Goal: Task Accomplishment & Management: Manage account settings

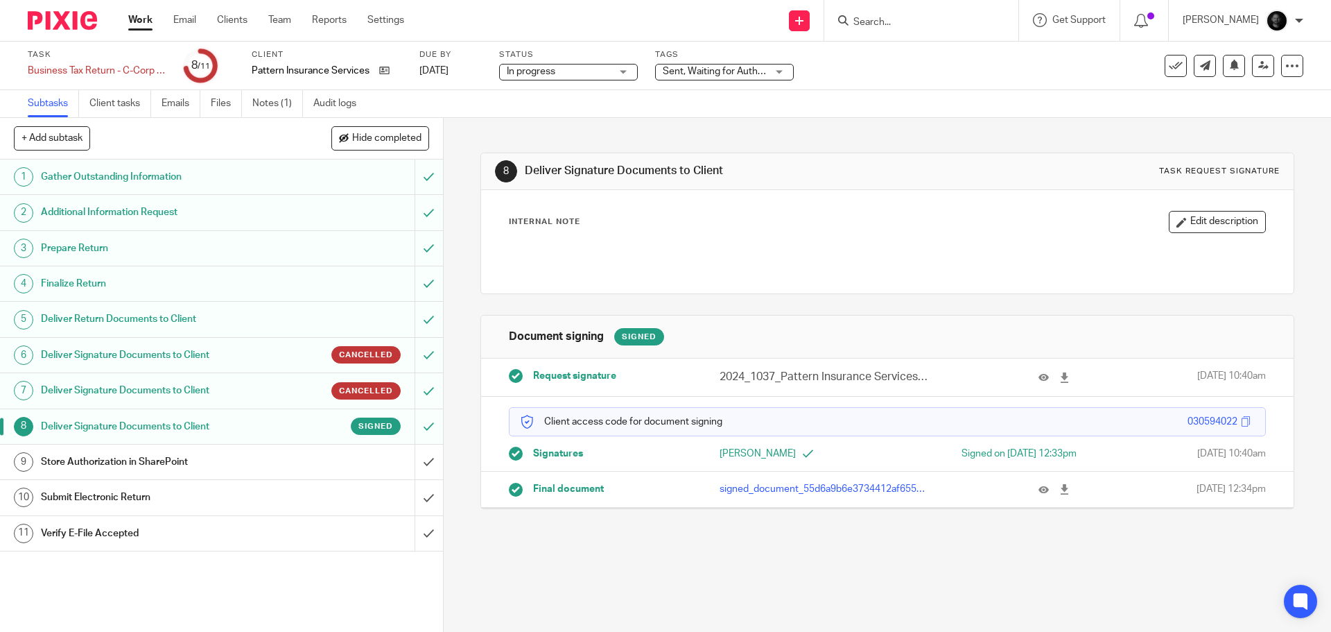
click at [697, 68] on span "Sent, Waiting for Authorization + 2" at bounding box center [736, 72] width 147 height 10
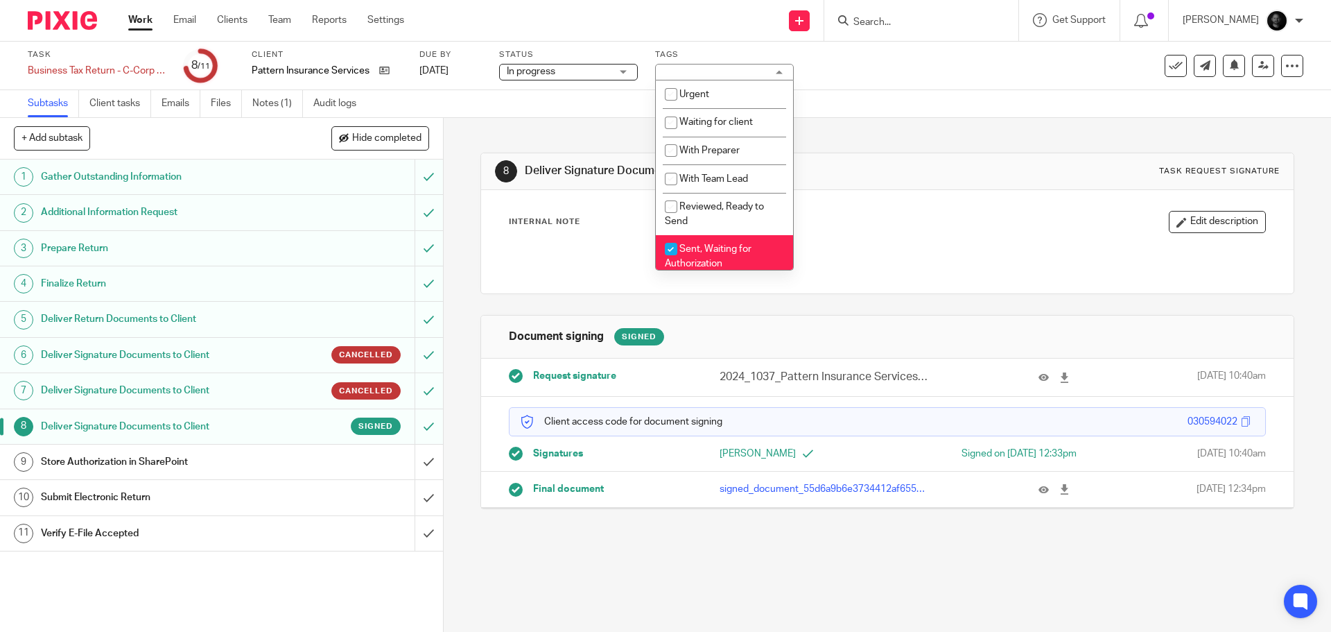
click at [687, 255] on li "Sent, Waiting for Authorization" at bounding box center [724, 256] width 137 height 42
checkbox input "false"
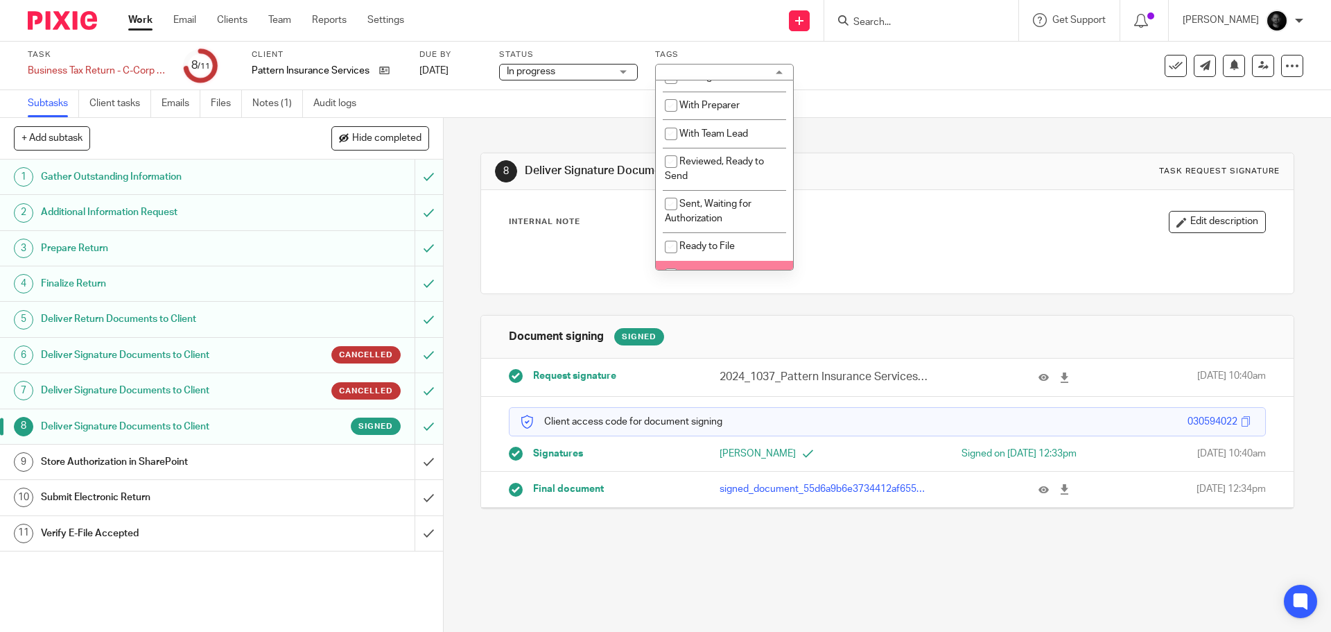
scroll to position [69, 0]
click at [715, 257] on li "E-Filed, Waiting for Acknowledgement" at bounding box center [724, 257] width 137 height 42
checkbox input "true"
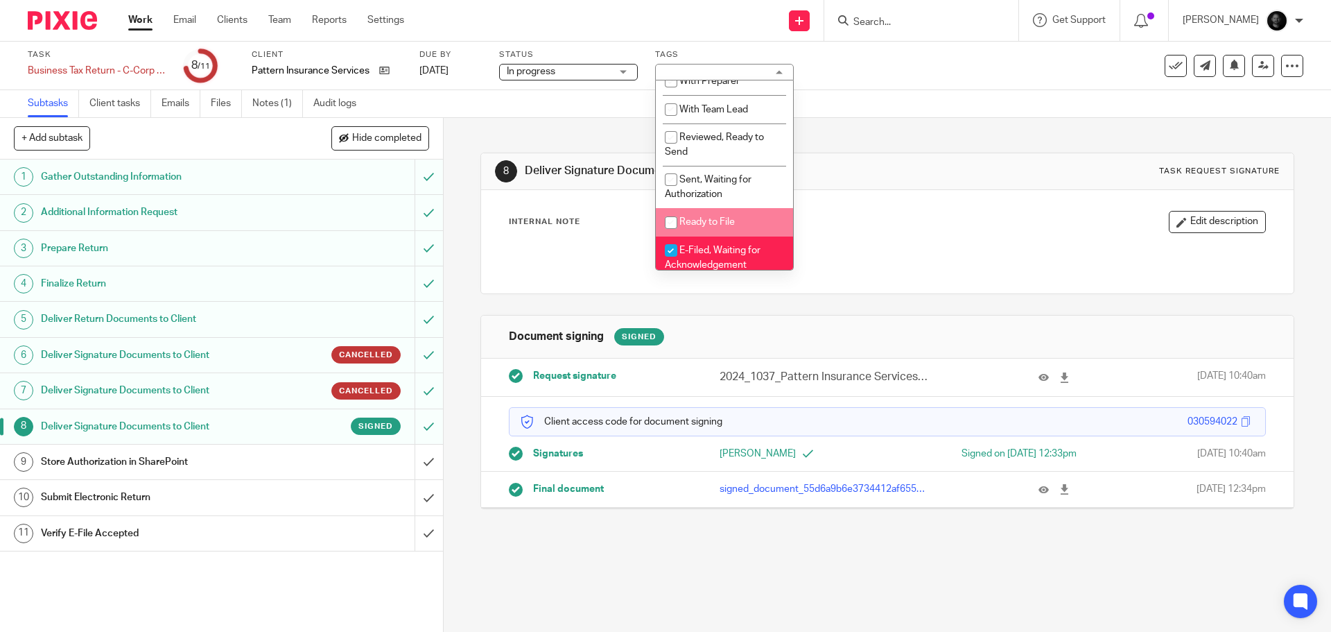
click at [886, 189] on div "8 Deliver Signature Documents to Client Task request signature" at bounding box center [887, 171] width 812 height 37
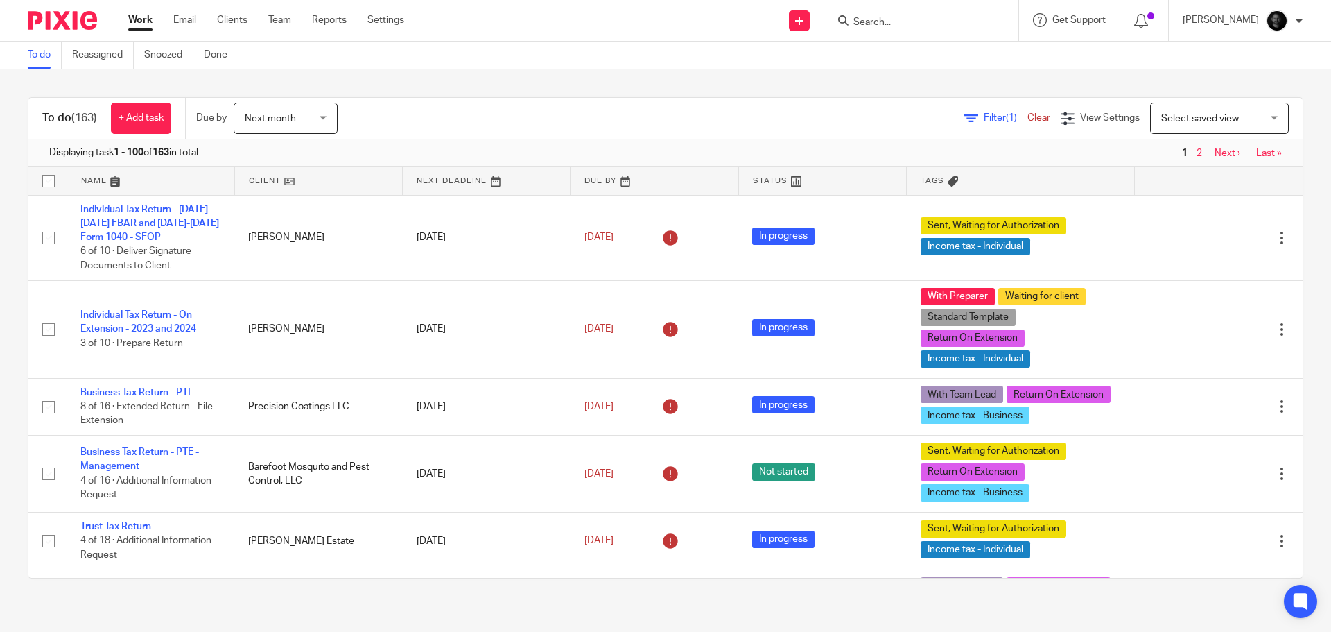
drag, startPoint x: 979, startPoint y: 118, endPoint x: 974, endPoint y: 125, distance: 8.9
click at [984, 118] on span "Filter (1)" at bounding box center [1006, 118] width 44 height 10
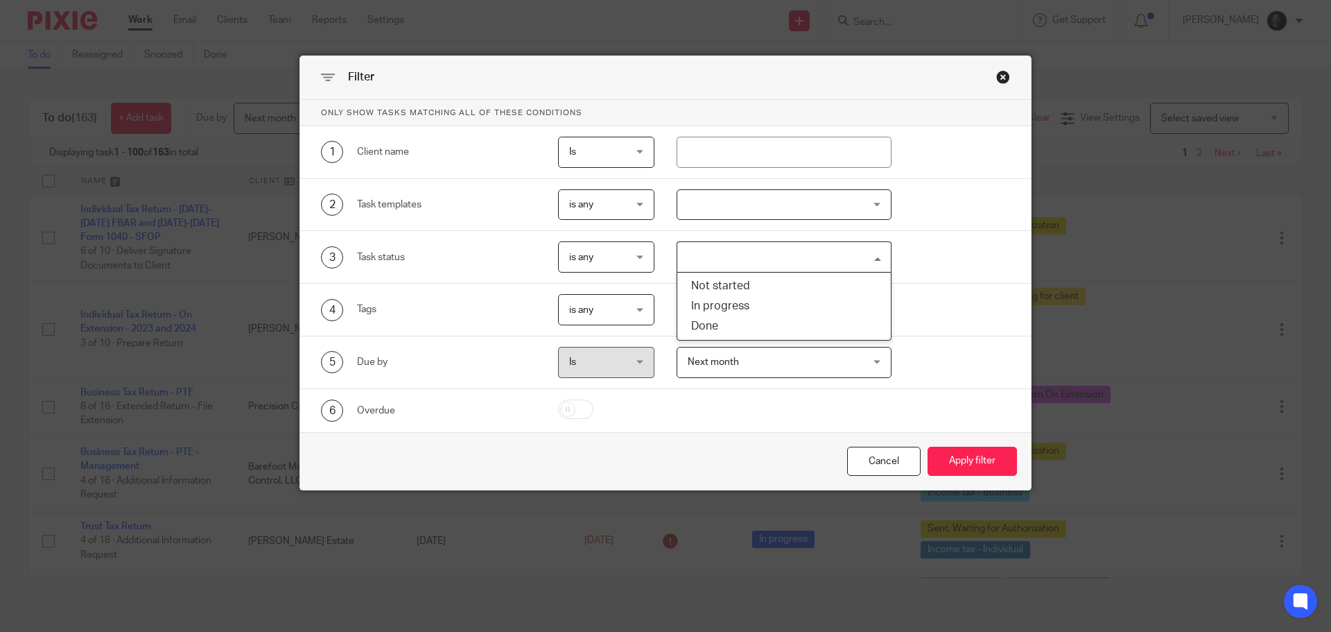
click at [730, 263] on input "Search for option" at bounding box center [781, 257] width 205 height 24
click at [961, 266] on div "3 Task status is any is any is any is none is_any Loading... Not started In pro…" at bounding box center [655, 256] width 711 height 31
click at [815, 317] on input "Search for option" at bounding box center [781, 309] width 205 height 24
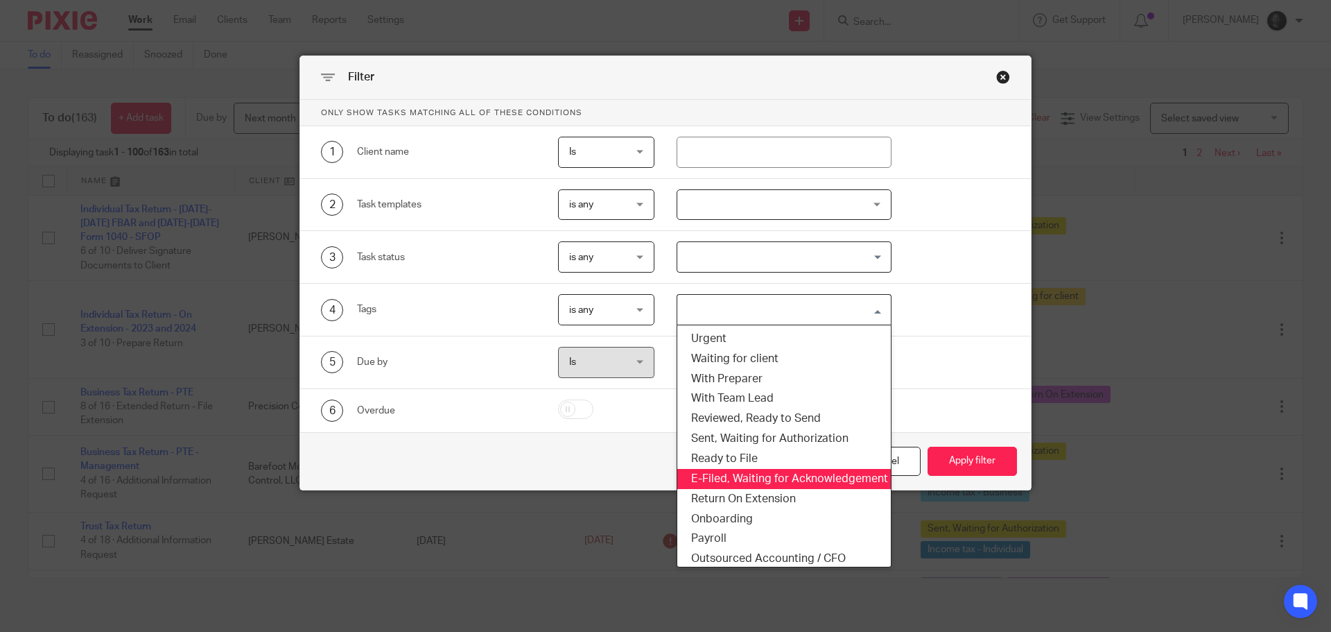
click at [749, 480] on li "E-Filed, Waiting for Acknowledgement" at bounding box center [785, 479] width 214 height 20
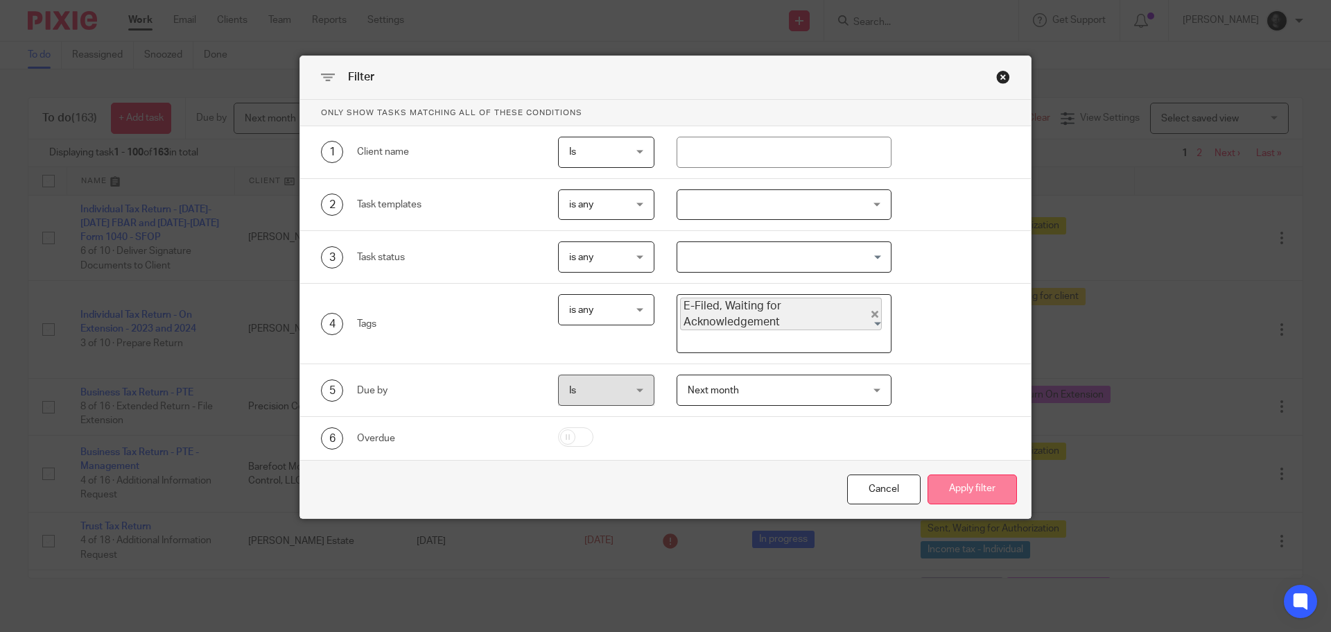
click at [947, 483] on button "Apply filter" at bounding box center [972, 489] width 89 height 30
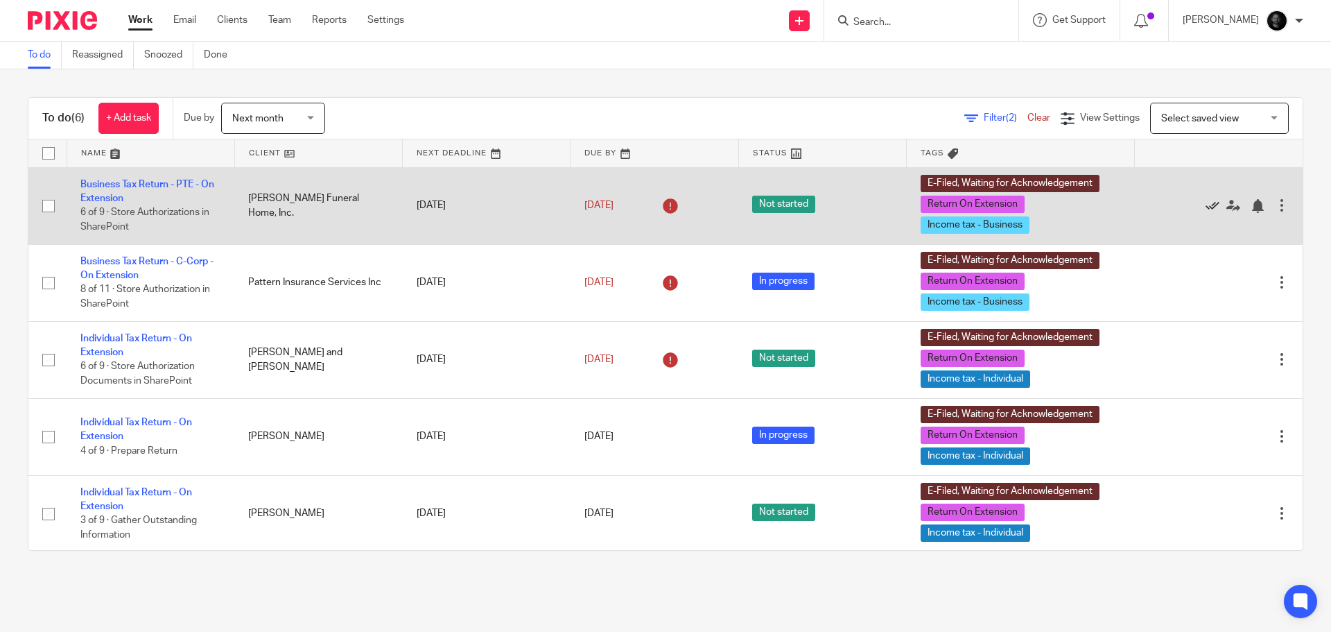
click at [1206, 203] on icon at bounding box center [1213, 206] width 14 height 14
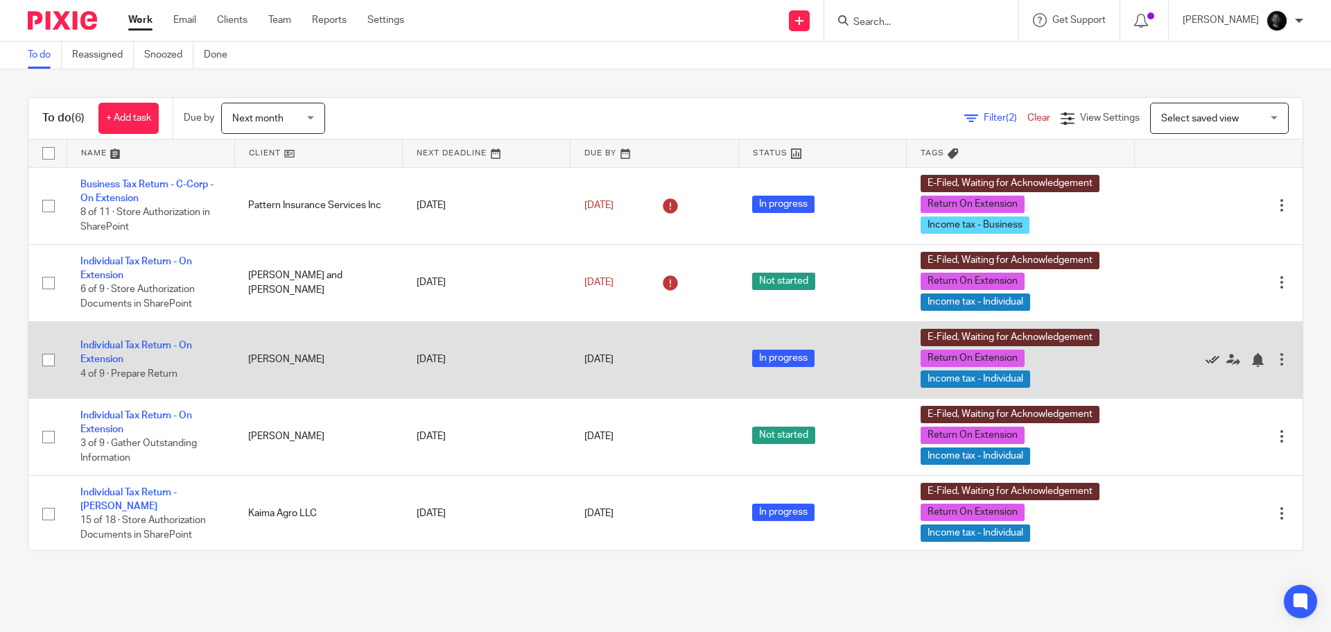
click at [1206, 358] on icon at bounding box center [1213, 360] width 14 height 14
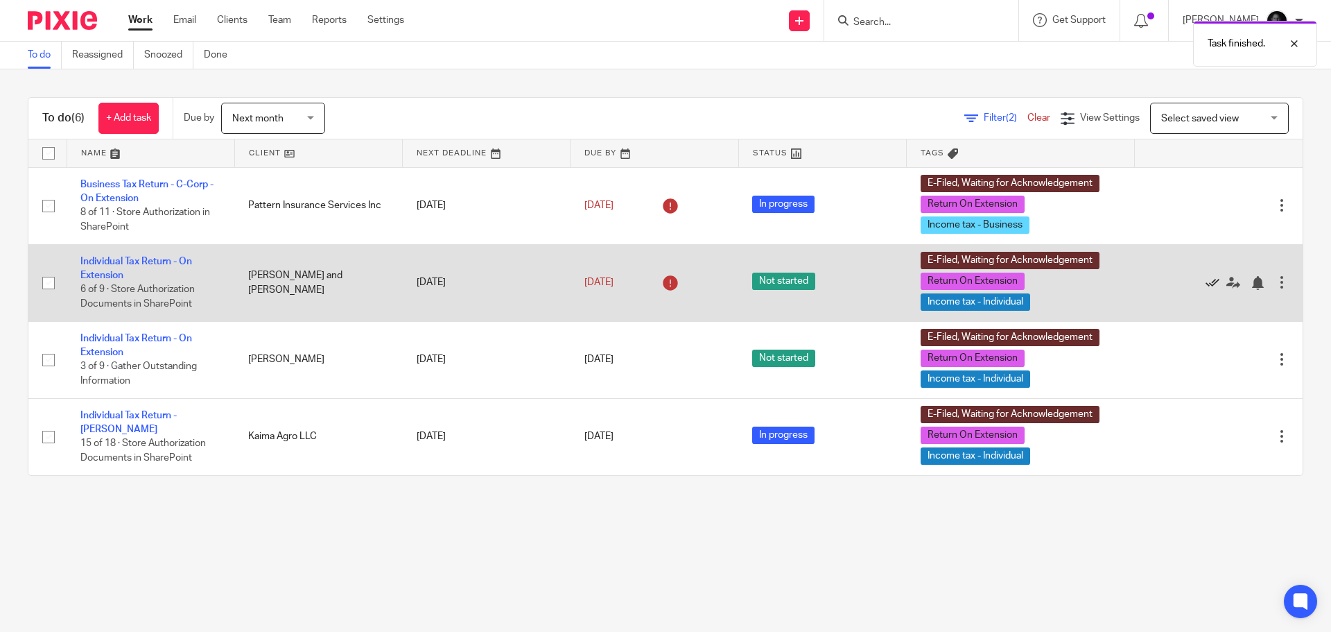
click at [1206, 282] on icon at bounding box center [1213, 283] width 14 height 14
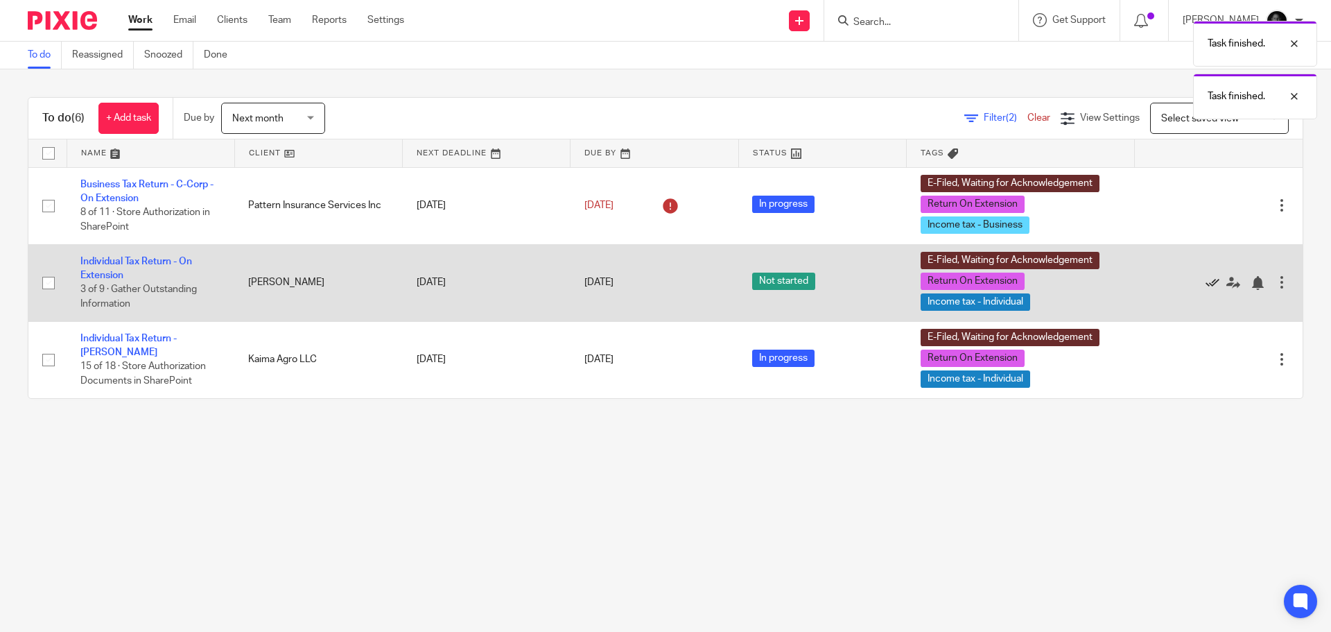
click at [1206, 284] on icon at bounding box center [1213, 283] width 14 height 14
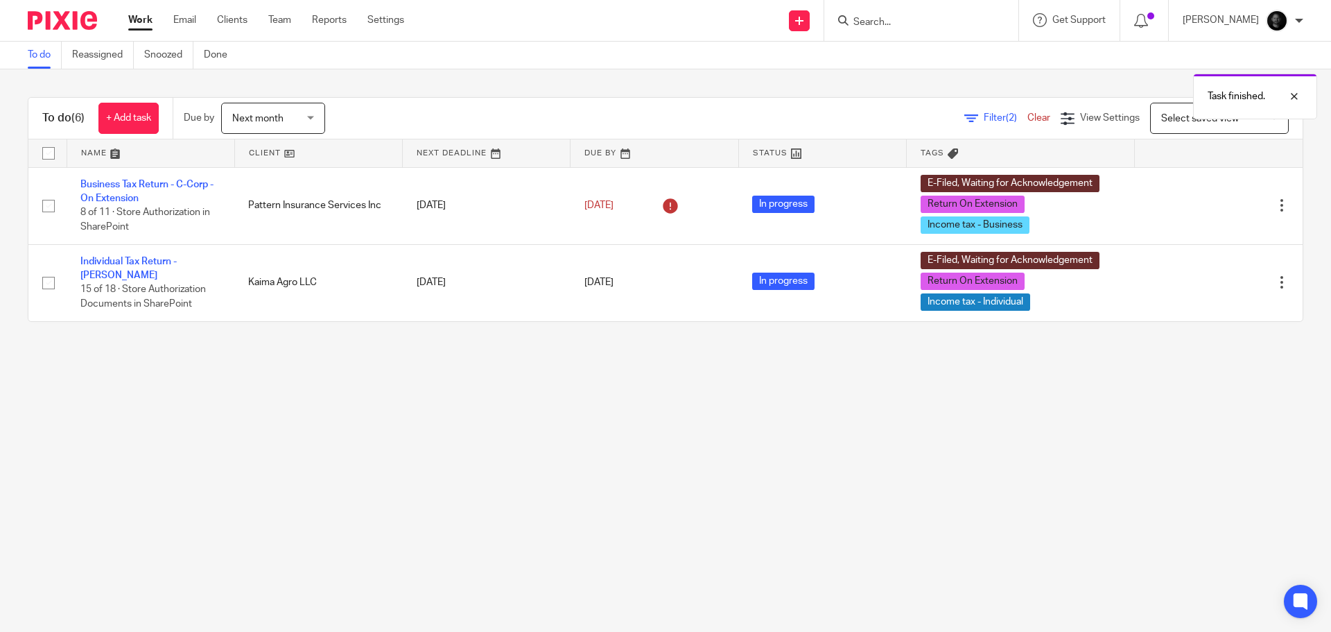
click at [1206, 284] on icon at bounding box center [1213, 283] width 14 height 14
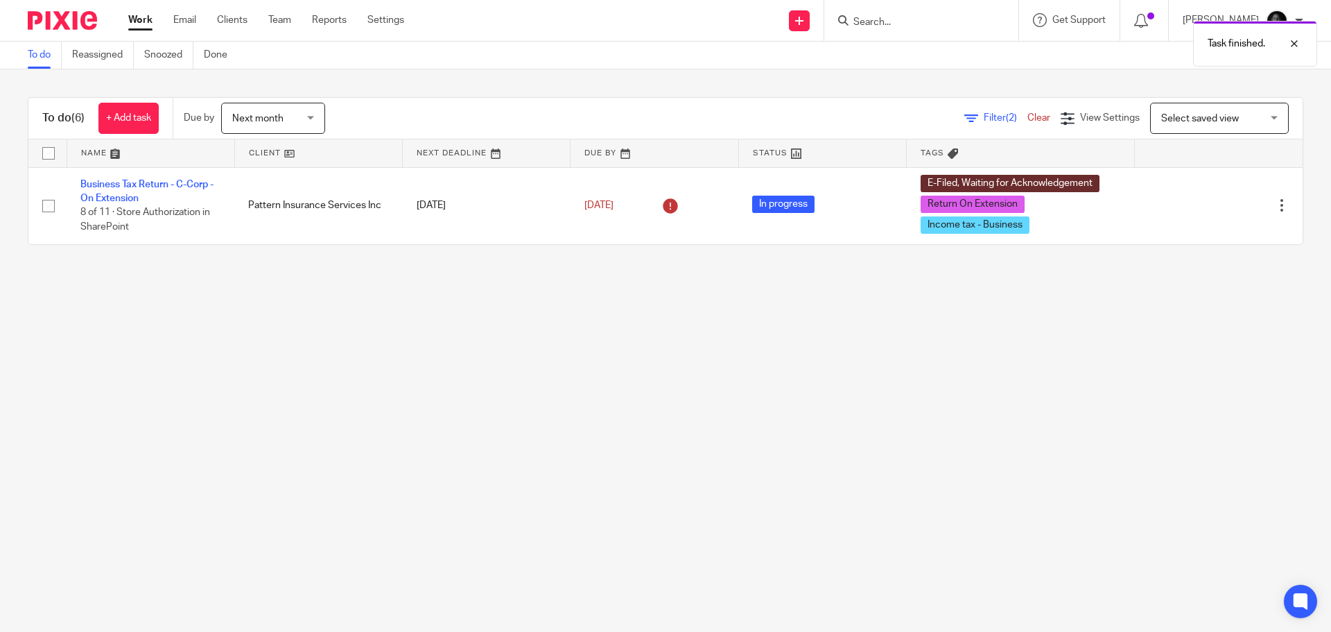
click at [1013, 112] on div "Filter (2) Clear" at bounding box center [1013, 118] width 96 height 15
click at [1028, 117] on link "Clear" at bounding box center [1039, 118] width 23 height 10
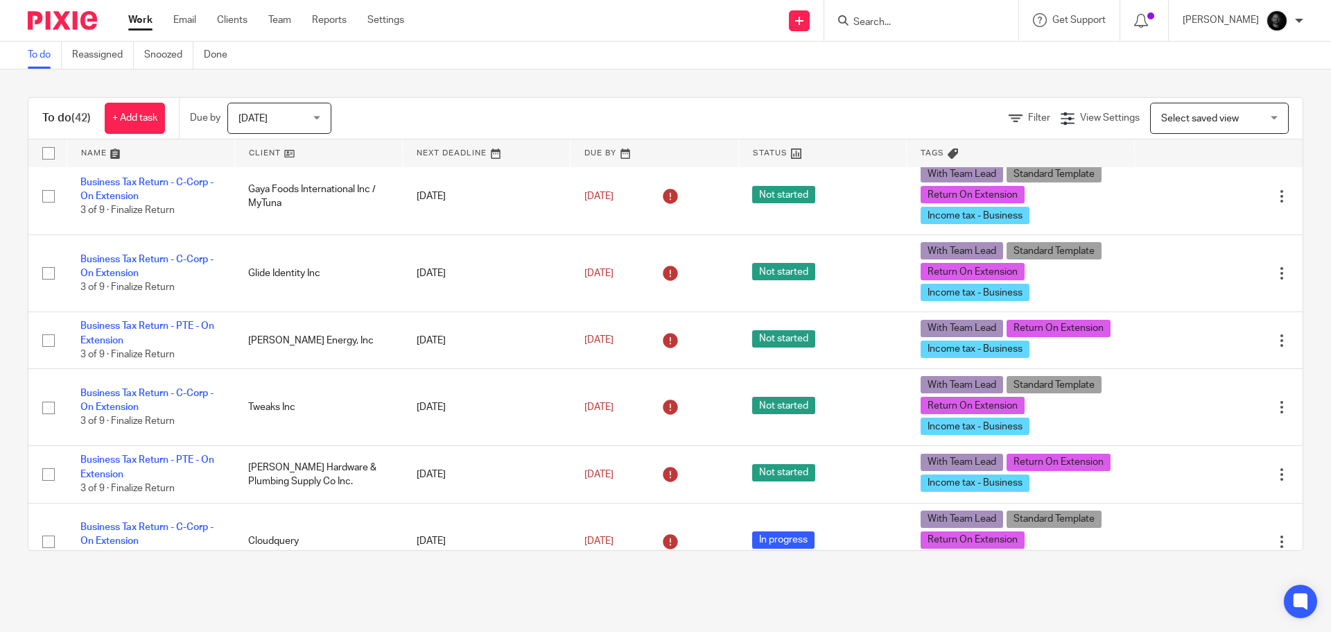
scroll to position [555, 0]
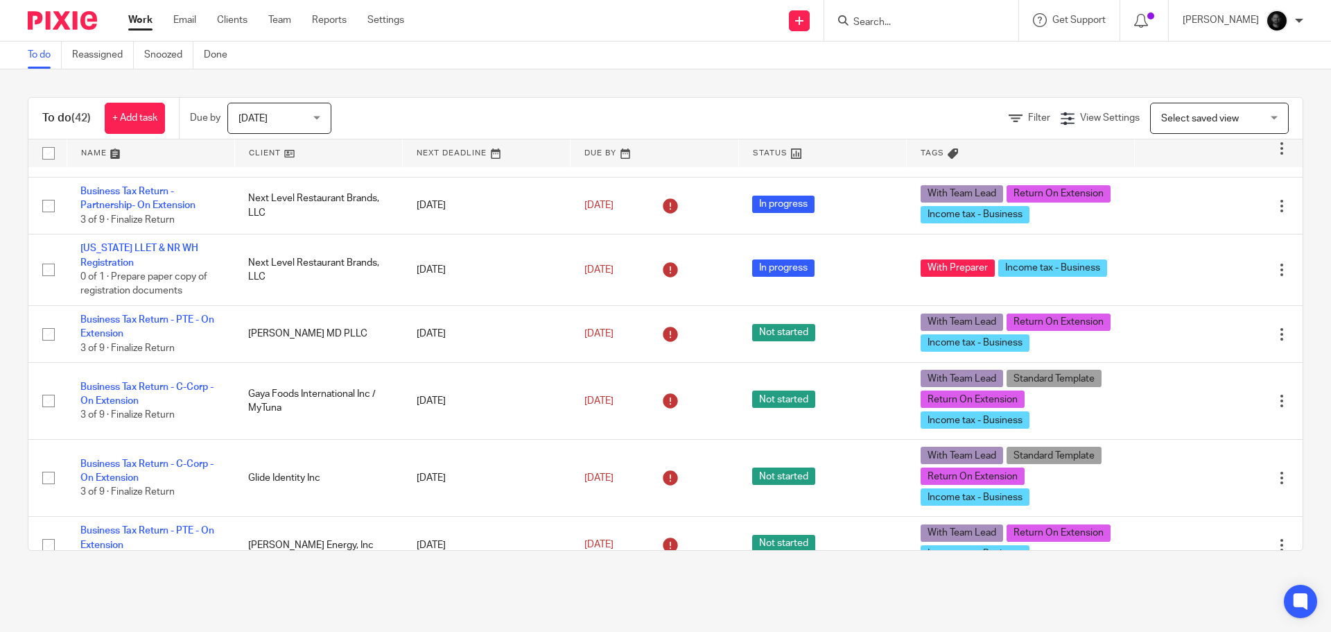
click at [1028, 116] on span "Filter" at bounding box center [1039, 118] width 22 height 10
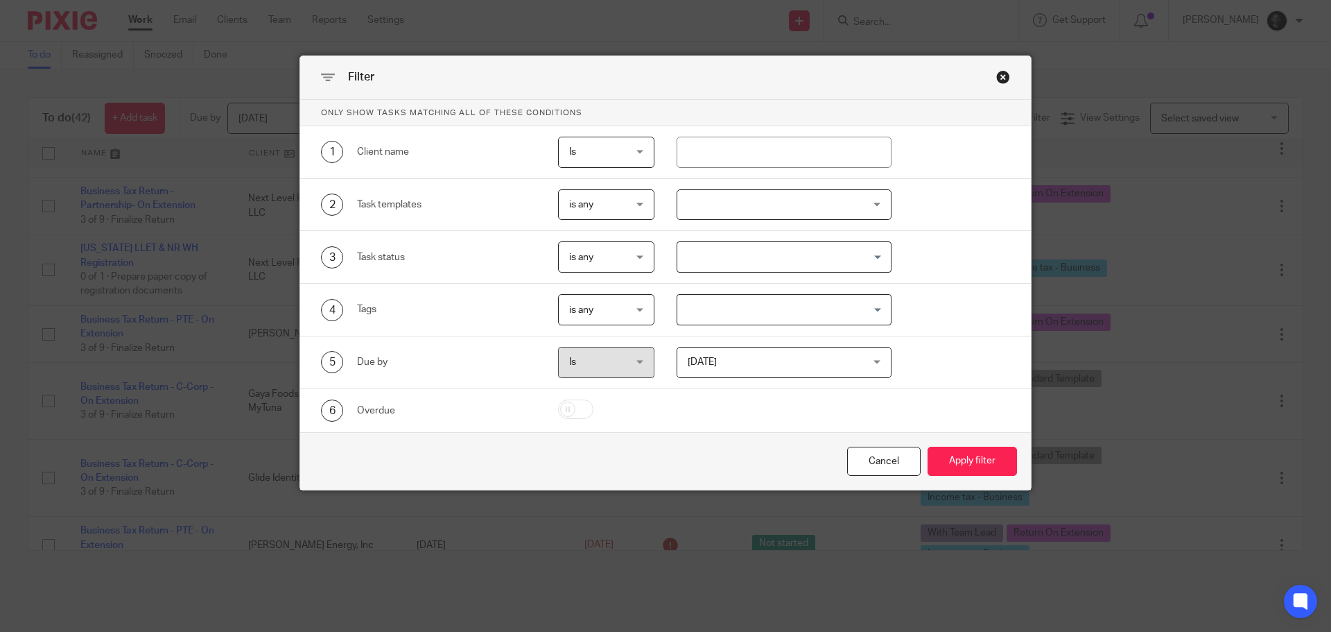
click at [999, 71] on div "Close this dialog window" at bounding box center [1003, 77] width 14 height 14
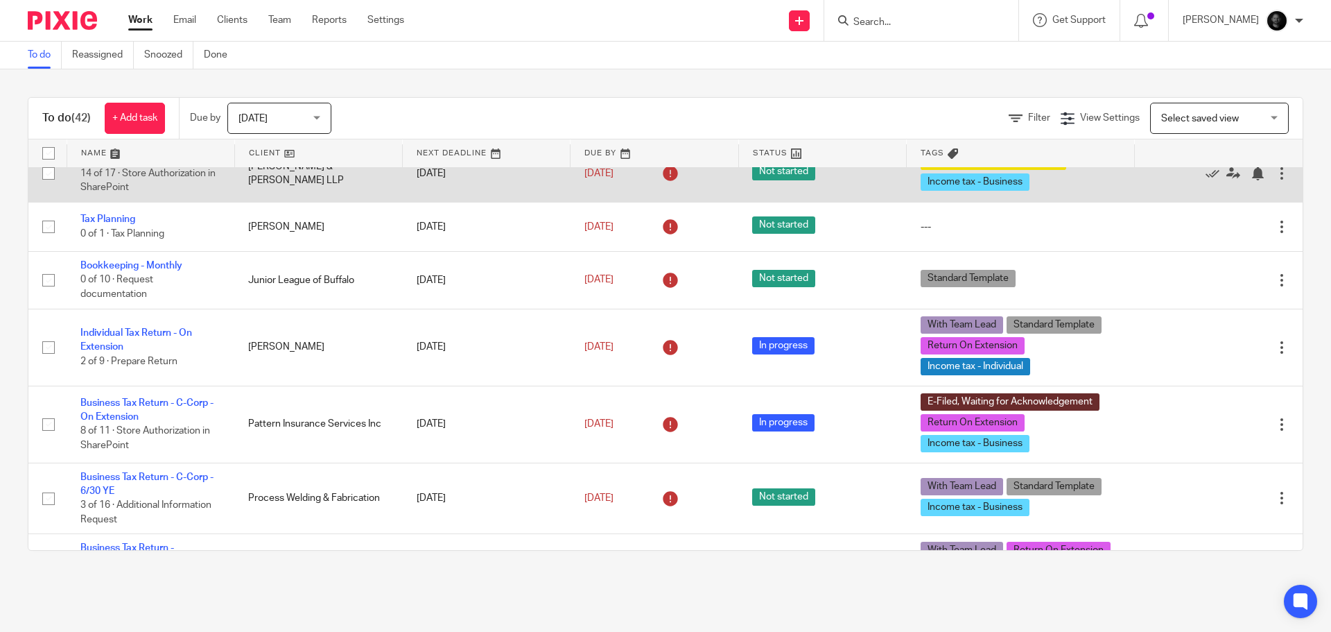
scroll to position [1526, 0]
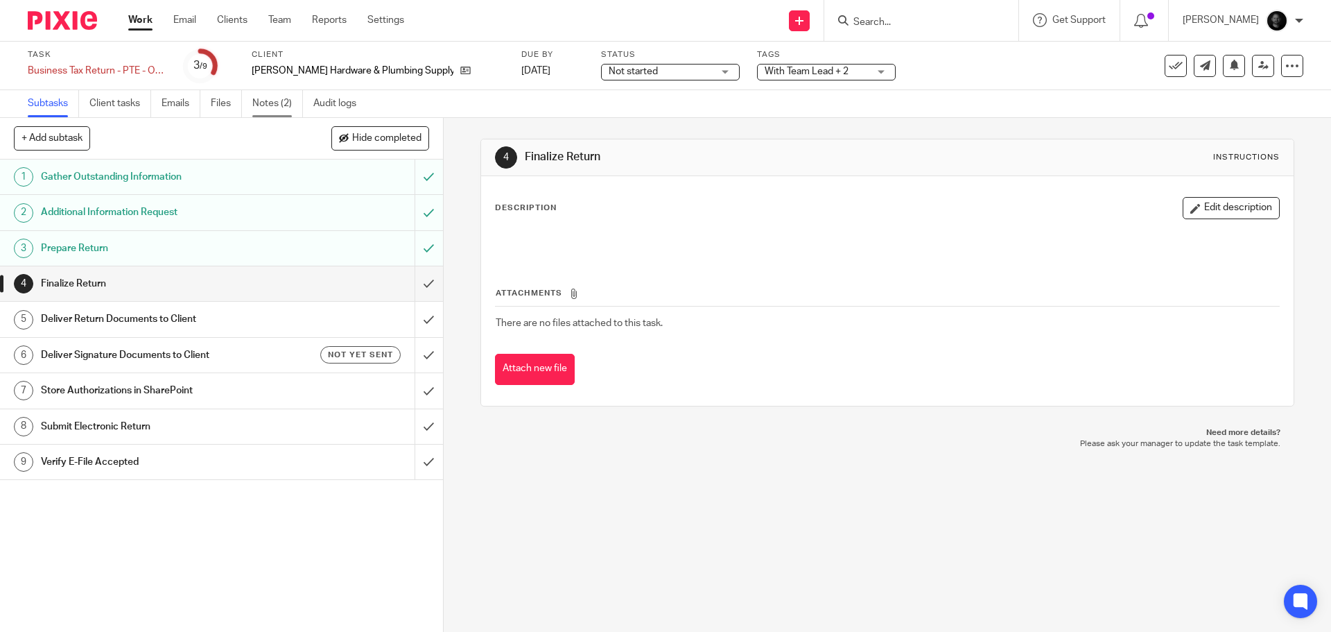
click at [293, 98] on link "Notes (2)" at bounding box center [277, 103] width 51 height 27
